Goal: Task Accomplishment & Management: Manage account settings

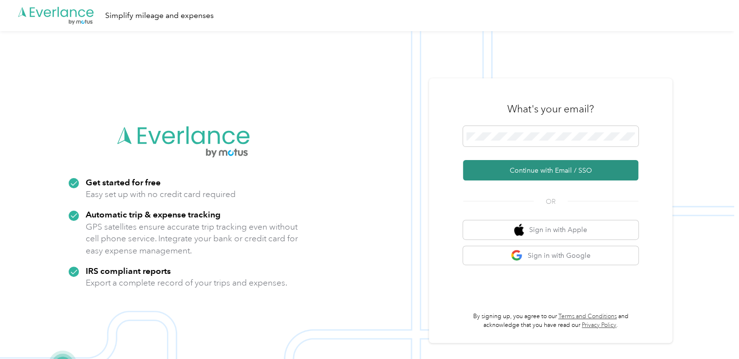
click at [512, 165] on button "Continue with Email / SSO" at bounding box center [550, 170] width 175 height 20
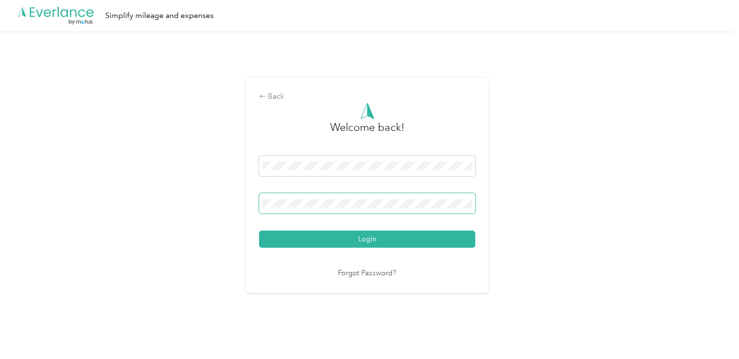
click at [370, 195] on span at bounding box center [367, 203] width 216 height 20
click at [259, 231] on button "Login" at bounding box center [367, 239] width 216 height 17
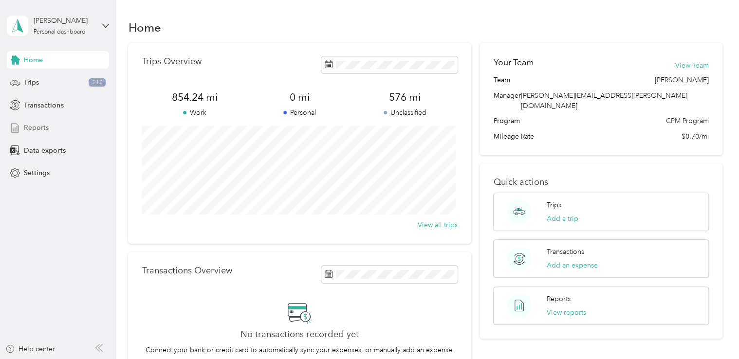
click at [33, 128] on span "Reports" at bounding box center [36, 128] width 25 height 10
